Goal: Obtain resource: Download file/media

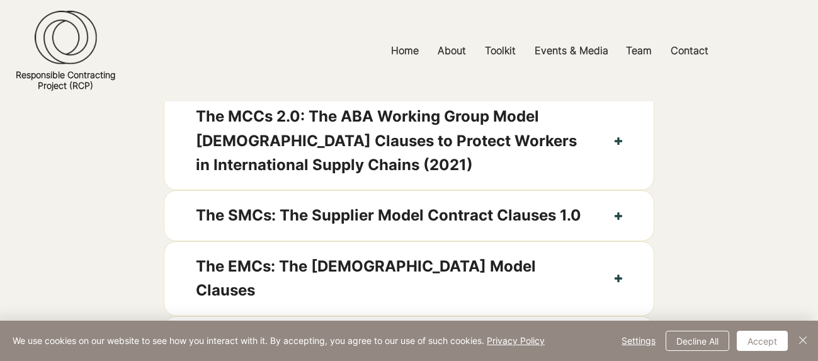
scroll to position [631, 0]
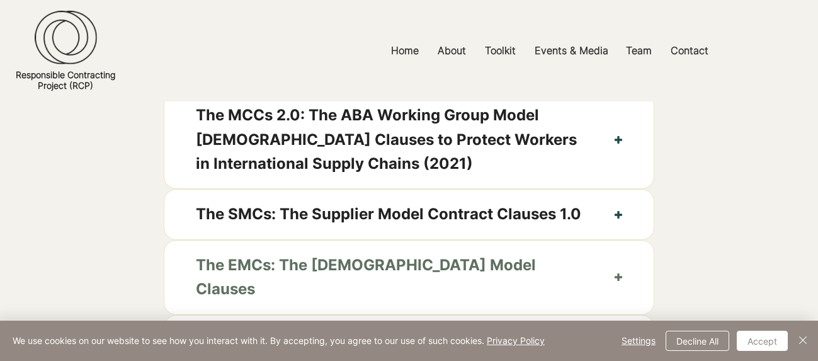
click at [623, 272] on button "The EMCs: The [DEMOGRAPHIC_DATA] Model Clauses" at bounding box center [409, 278] width 490 height 74
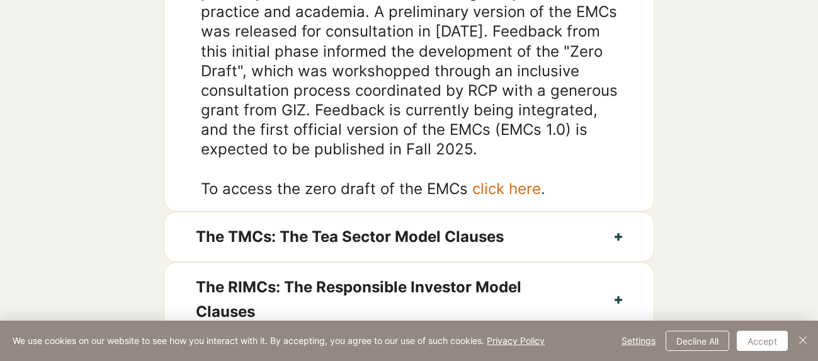
scroll to position [1118, 0]
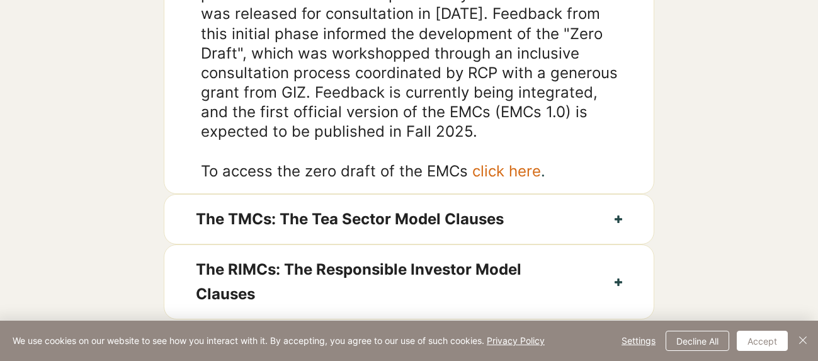
click at [523, 162] on link "click here" at bounding box center [507, 171] width 69 height 18
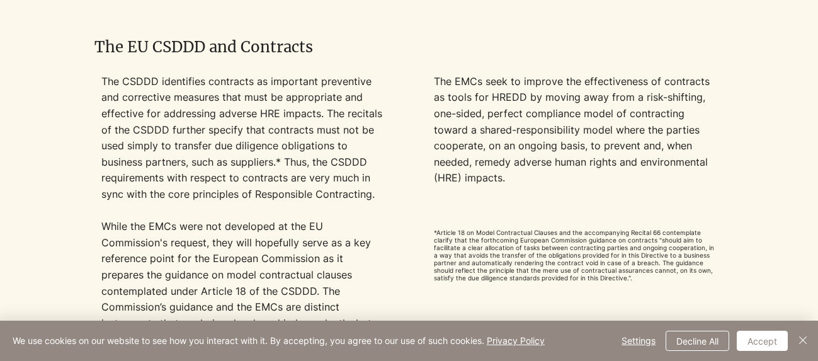
scroll to position [1050, 0]
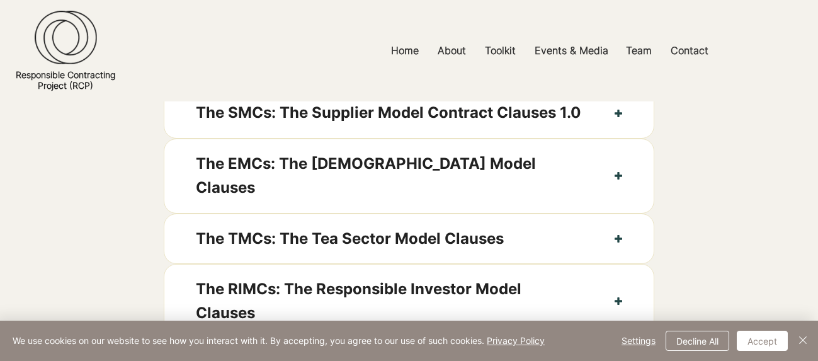
scroll to position [801, 0]
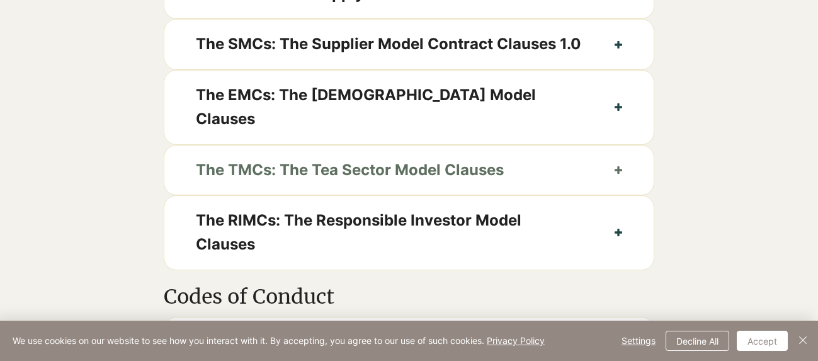
click at [371, 158] on span "The TMCs: The Tea Sector Model Clauses" at bounding box center [390, 170] width 388 height 24
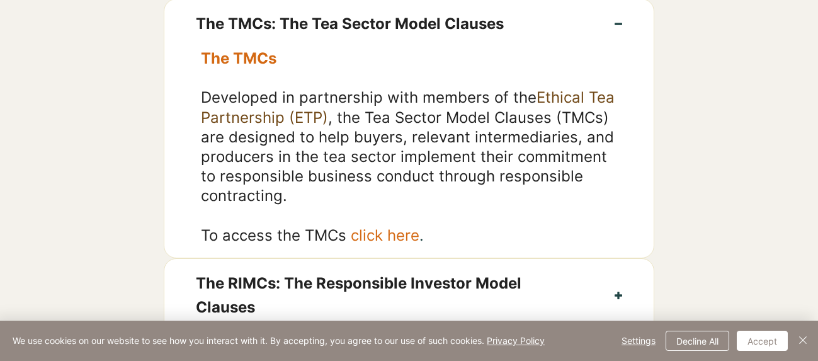
scroll to position [958, 0]
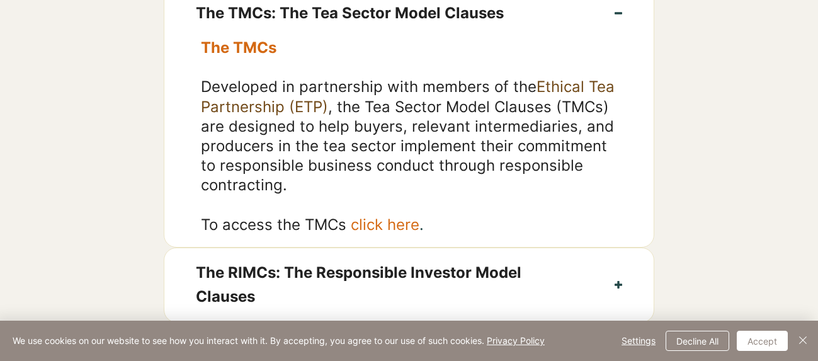
click at [376, 215] on link "click here" at bounding box center [385, 224] width 69 height 18
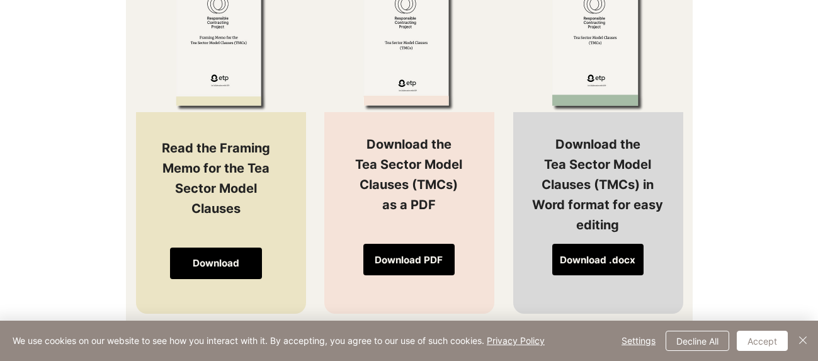
scroll to position [1218, 0]
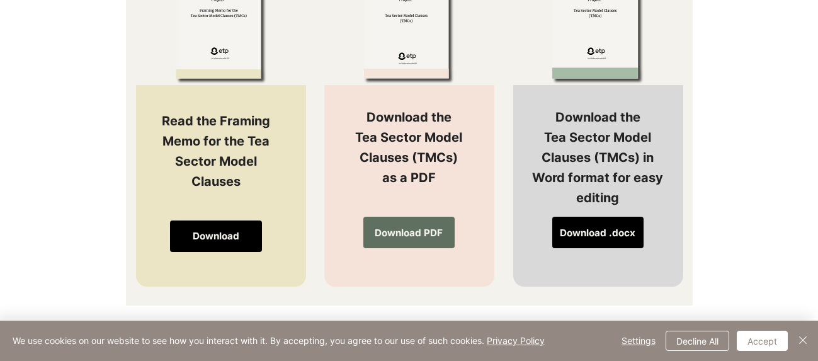
click at [413, 239] on span "Download PDF" at bounding box center [409, 232] width 68 height 13
